Goal: Ask a question: Seek information or help from site administrators or community

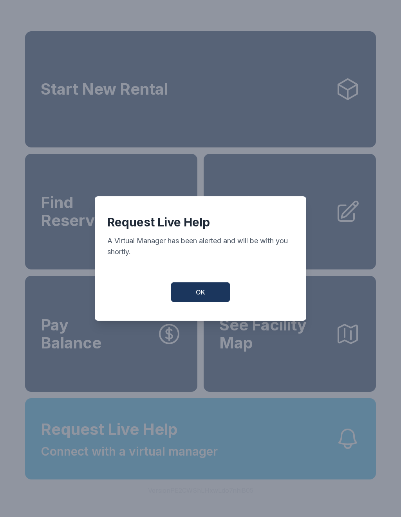
click at [210, 302] on button "OK" at bounding box center [200, 293] width 59 height 20
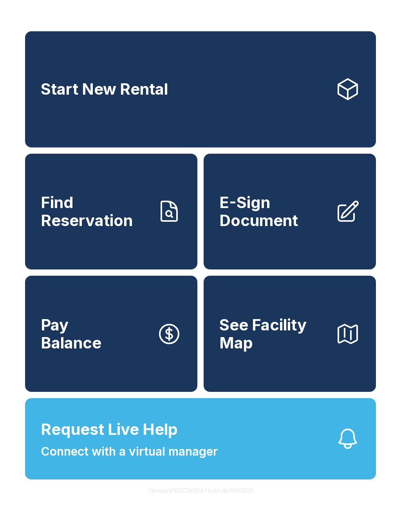
click at [159, 461] on span "Connect with a virtual manager" at bounding box center [129, 452] width 177 height 18
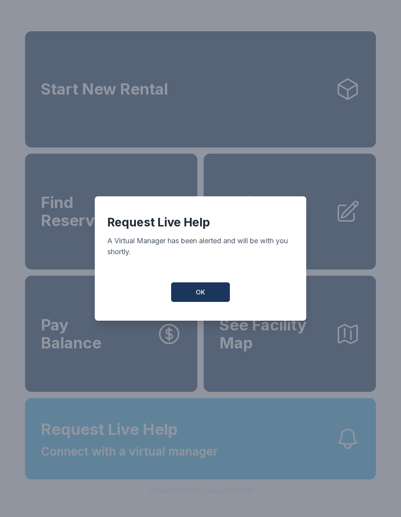
click at [211, 294] on button "OK" at bounding box center [200, 293] width 59 height 20
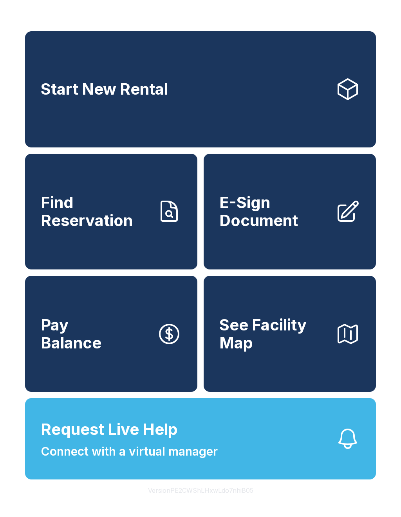
click at [285, 445] on button "Request Live Help Connect with a virtual manager" at bounding box center [200, 438] width 351 height 81
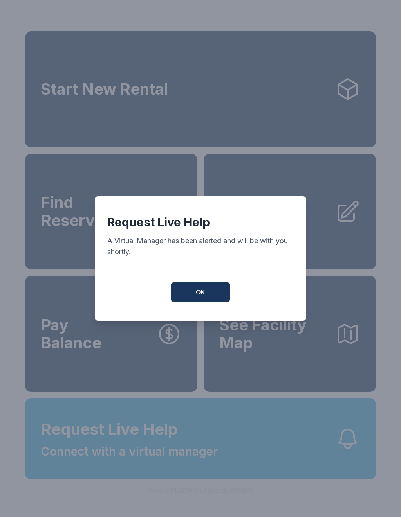
click at [212, 302] on button "OK" at bounding box center [200, 293] width 59 height 20
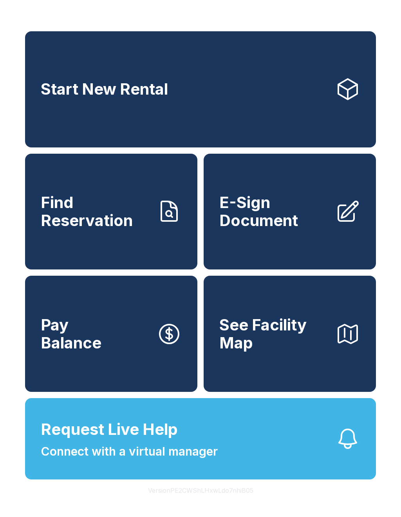
click at [227, 475] on button "Request Live Help Connect with a virtual manager" at bounding box center [200, 438] width 351 height 81
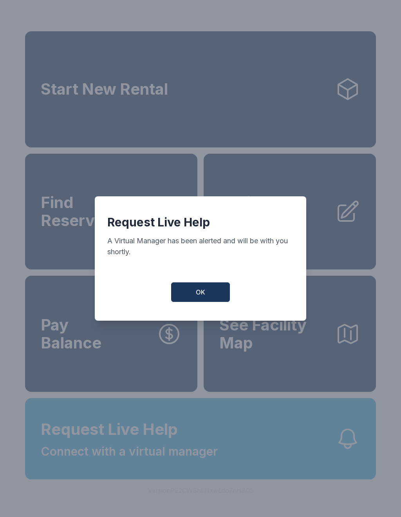
click at [214, 296] on button "OK" at bounding box center [200, 293] width 59 height 20
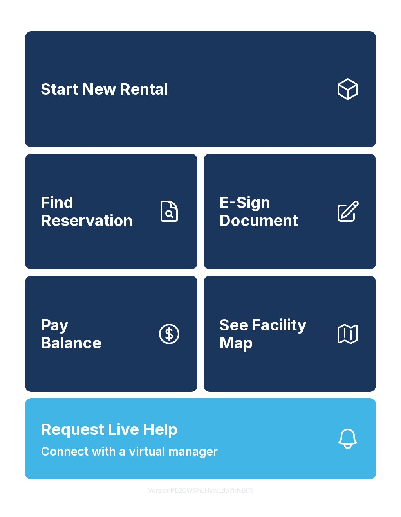
click at [216, 461] on span "Connect with a virtual manager" at bounding box center [129, 452] width 177 height 18
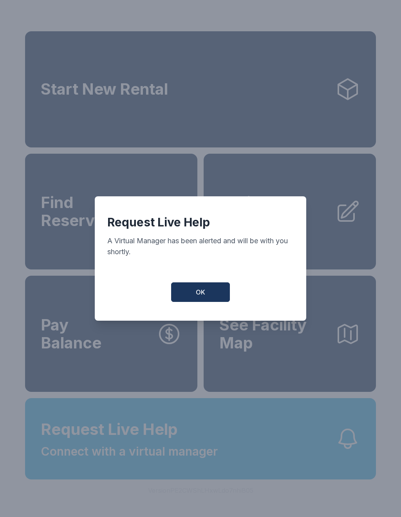
click at [209, 297] on button "OK" at bounding box center [200, 293] width 59 height 20
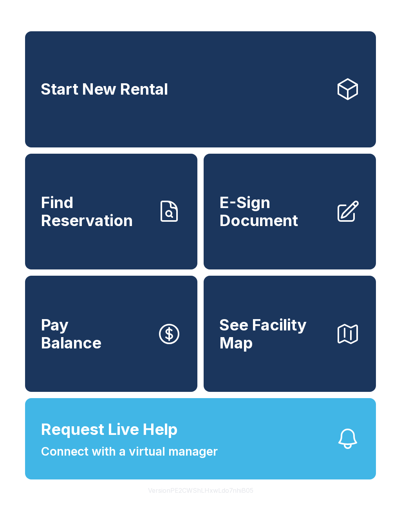
click at [168, 461] on span "Connect with a virtual manager" at bounding box center [129, 452] width 177 height 18
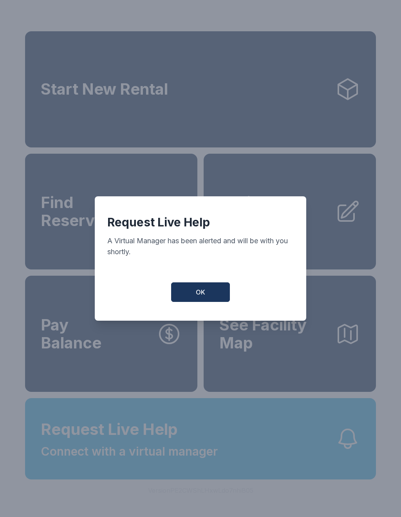
click at [216, 302] on button "OK" at bounding box center [200, 293] width 59 height 20
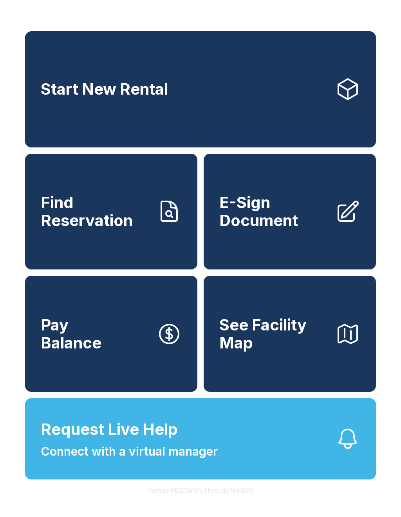
click at [263, 467] on button "Request Live Help Connect with a virtual manager" at bounding box center [200, 438] width 351 height 81
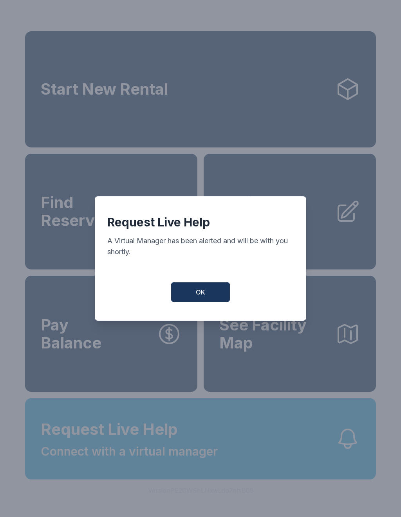
click at [209, 296] on button "OK" at bounding box center [200, 293] width 59 height 20
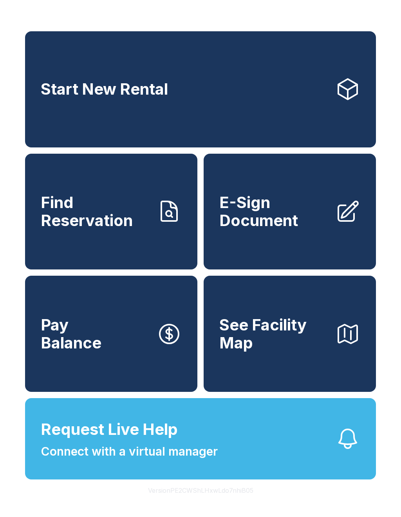
click at [203, 448] on span "Request Live Help Connect with a virtual manager" at bounding box center [129, 439] width 177 height 43
